Goal: Task Accomplishment & Management: Manage account settings

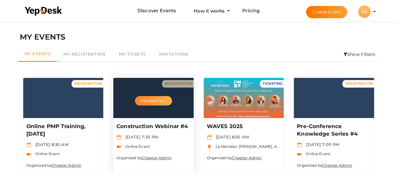
click at [140, 102] on button "Manage Event" at bounding box center [153, 100] width 37 height 9
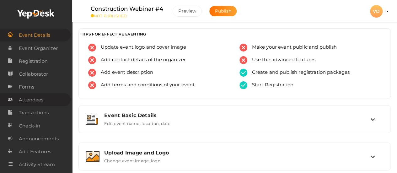
click at [40, 103] on span "Attendees" at bounding box center [31, 99] width 24 height 13
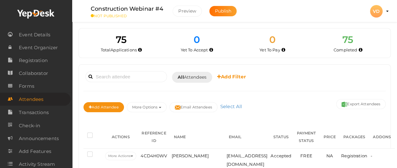
click at [40, 103] on span "Attendees" at bounding box center [31, 99] width 24 height 13
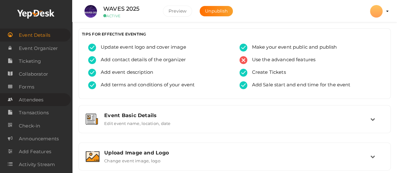
click at [39, 102] on span "Attendees" at bounding box center [31, 99] width 24 height 13
